Goal: Task Accomplishment & Management: Complete application form

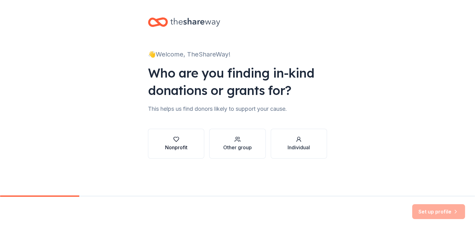
click at [178, 148] on div "Nonprofit" at bounding box center [176, 147] width 22 height 7
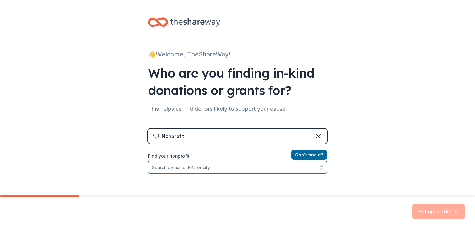
click at [163, 167] on input "Find your nonprofit" at bounding box center [237, 167] width 179 height 12
type input "y"
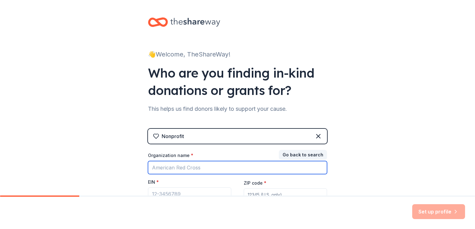
click at [155, 169] on input "Organization name *" at bounding box center [237, 167] width 179 height 13
type input "Youth Village Restoration Center"
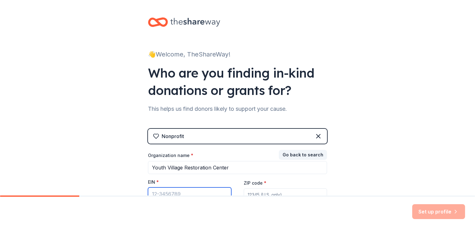
click at [174, 192] on input "EIN *" at bounding box center [189, 194] width 83 height 13
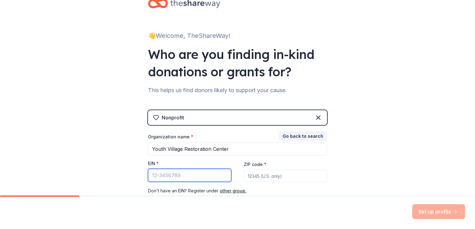
scroll to position [41, 0]
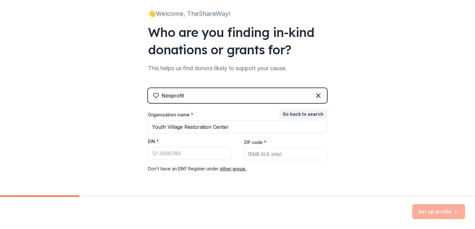
click at [248, 151] on input "ZIP code *" at bounding box center [285, 154] width 83 height 12
type input "70767"
click at [167, 153] on input "EIN *" at bounding box center [189, 153] width 83 height 13
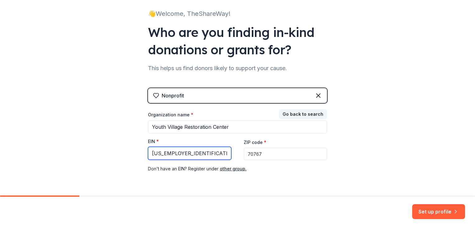
scroll to position [60, 0]
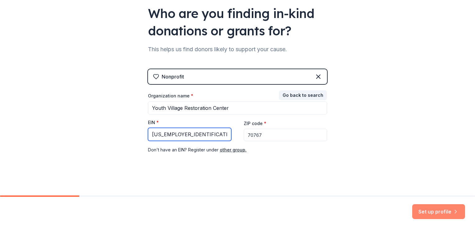
type input "[US_EMPLOYER_IDENTIFICATION_NUMBER]"
click at [434, 208] on button "Set up profile" at bounding box center [438, 211] width 53 height 15
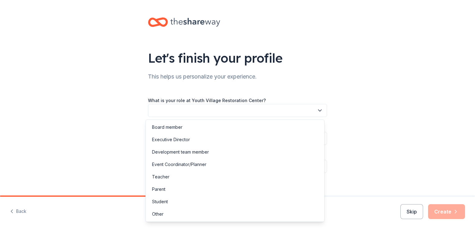
click at [313, 111] on button "button" at bounding box center [237, 110] width 179 height 13
click at [180, 142] on div "Executive Director" at bounding box center [171, 139] width 38 height 7
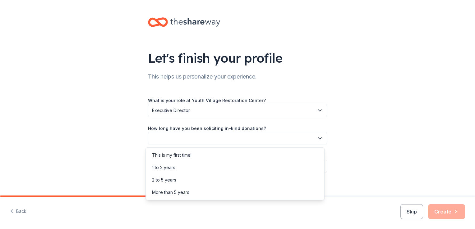
click at [319, 139] on icon "button" at bounding box center [320, 138] width 6 height 6
click at [175, 167] on div "1 to 2 years" at bounding box center [163, 167] width 23 height 7
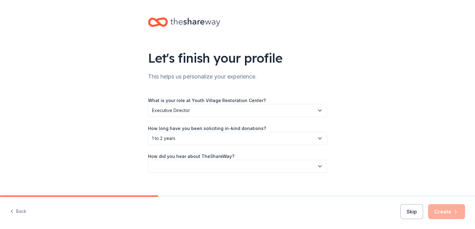
click at [317, 165] on icon "button" at bounding box center [320, 166] width 6 height 6
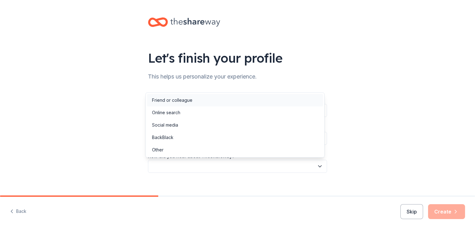
click at [179, 100] on div "Friend or colleague" at bounding box center [172, 100] width 40 height 7
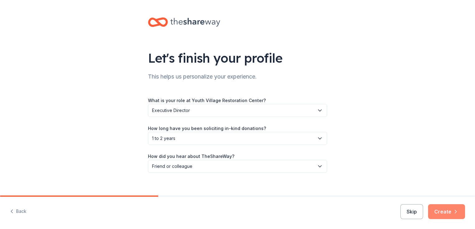
click at [446, 213] on button "Create" at bounding box center [446, 211] width 37 height 15
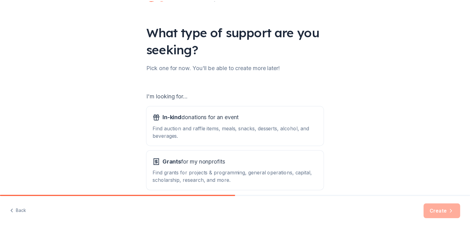
scroll to position [44, 0]
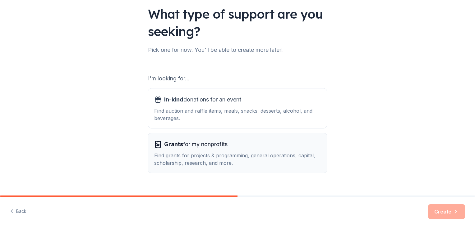
click at [206, 163] on div "Find grants for projects & programming, general operations, capital, scholarshi…" at bounding box center [237, 159] width 167 height 15
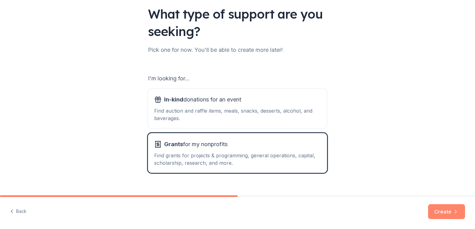
click at [436, 208] on button "Create" at bounding box center [446, 211] width 37 height 15
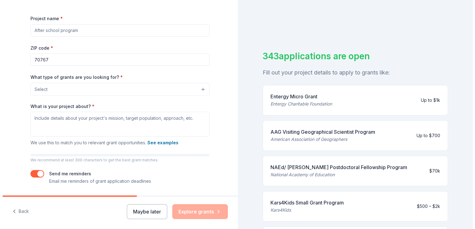
scroll to position [83, 0]
click at [197, 85] on button "Select" at bounding box center [118, 88] width 179 height 13
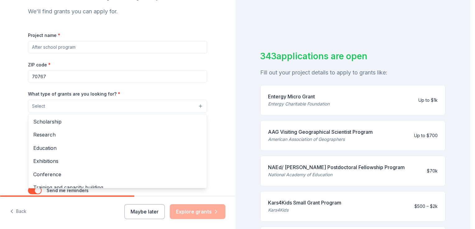
scroll to position [40, 0]
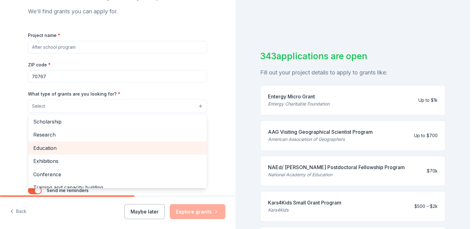
click at [57, 148] on span "Education" at bounding box center [117, 148] width 168 height 8
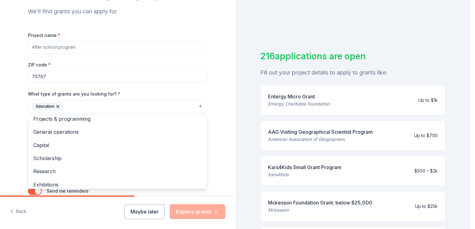
scroll to position [0, 0]
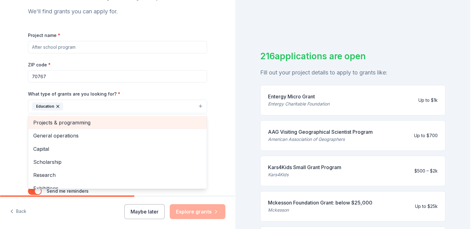
click at [74, 124] on span "Projects & programming" at bounding box center [117, 123] width 168 height 8
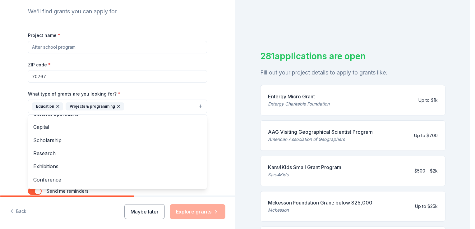
scroll to position [5, 0]
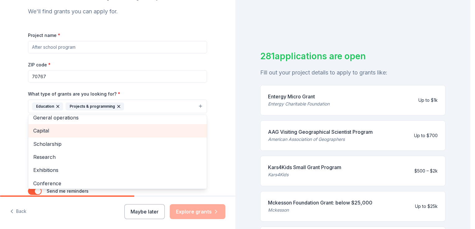
click at [40, 132] on span "Capital" at bounding box center [117, 131] width 168 height 8
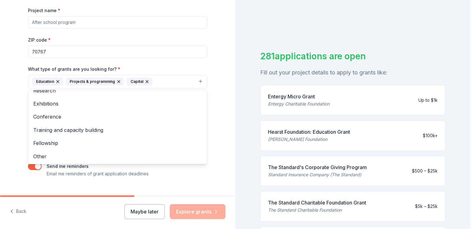
scroll to position [93, 0]
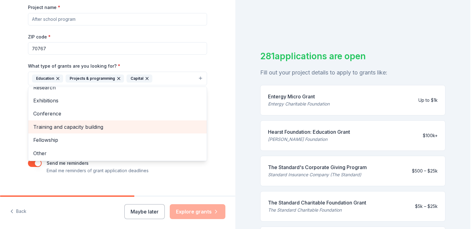
click at [85, 125] on span "Training and capacity building" at bounding box center [117, 127] width 168 height 8
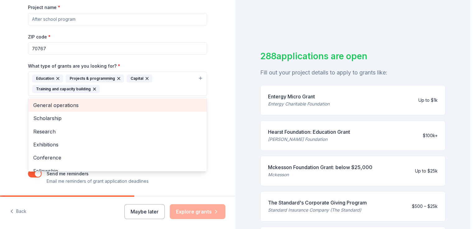
click at [81, 106] on span "General operations" at bounding box center [117, 105] width 168 height 8
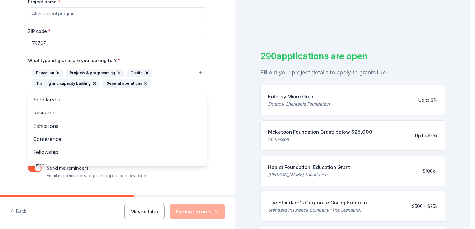
scroll to position [91, 0]
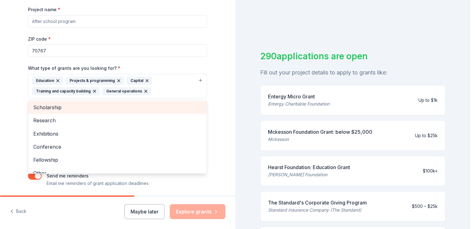
click at [55, 108] on span "Scholarship" at bounding box center [117, 107] width 168 height 8
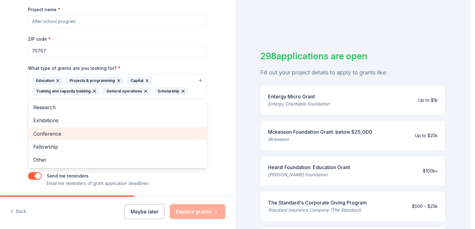
click at [62, 133] on span "Conference" at bounding box center [117, 134] width 168 height 8
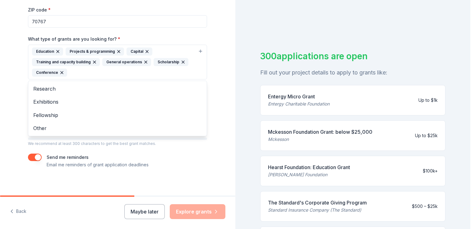
scroll to position [123, 0]
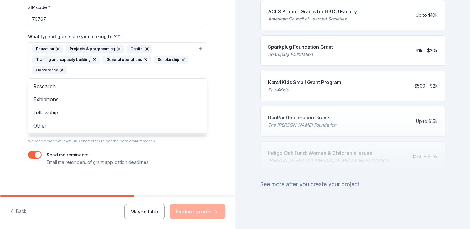
drag, startPoint x: 468, startPoint y: 89, endPoint x: 476, endPoint y: 203, distance: 114.0
click at [474, 203] on html "Tell us about your project. We'll find grants you can apply for. Project name *…" at bounding box center [237, 114] width 475 height 229
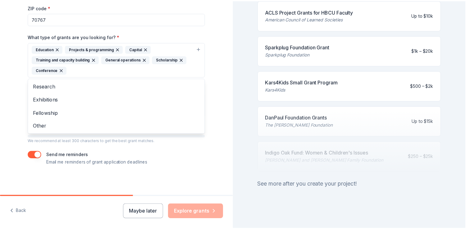
scroll to position [265, 0]
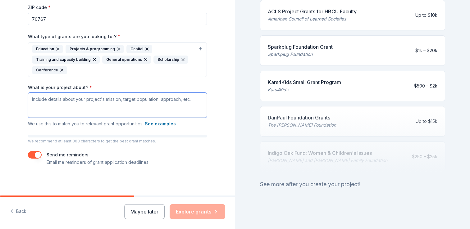
click at [73, 101] on textarea "What is your project about? *" at bounding box center [117, 105] width 179 height 25
click at [118, 118] on div "What is your project about? * We use this to match you to relevant grant opport…" at bounding box center [117, 106] width 179 height 43
